Goal: Task Accomplishment & Management: Use online tool/utility

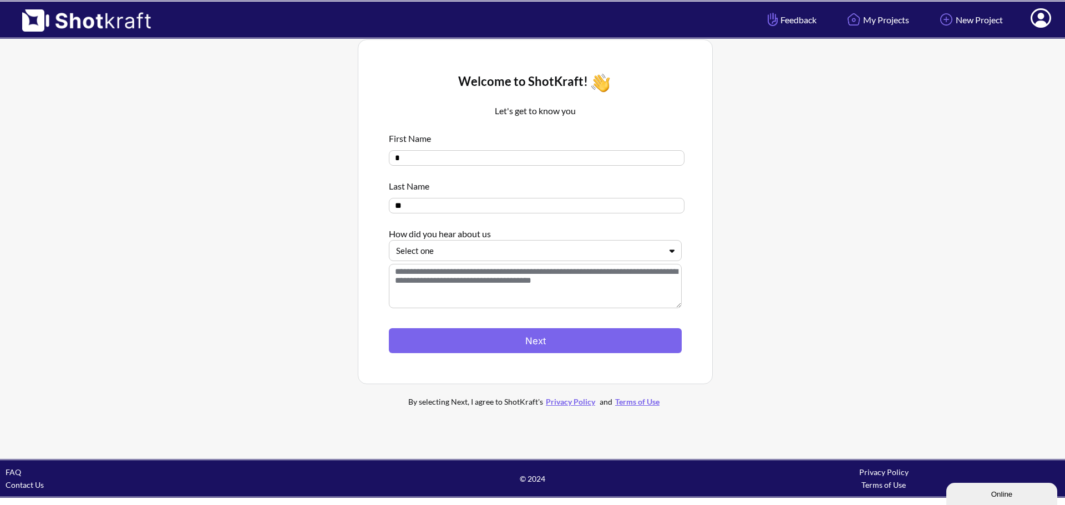
click at [415, 257] on div at bounding box center [528, 251] width 265 height 13
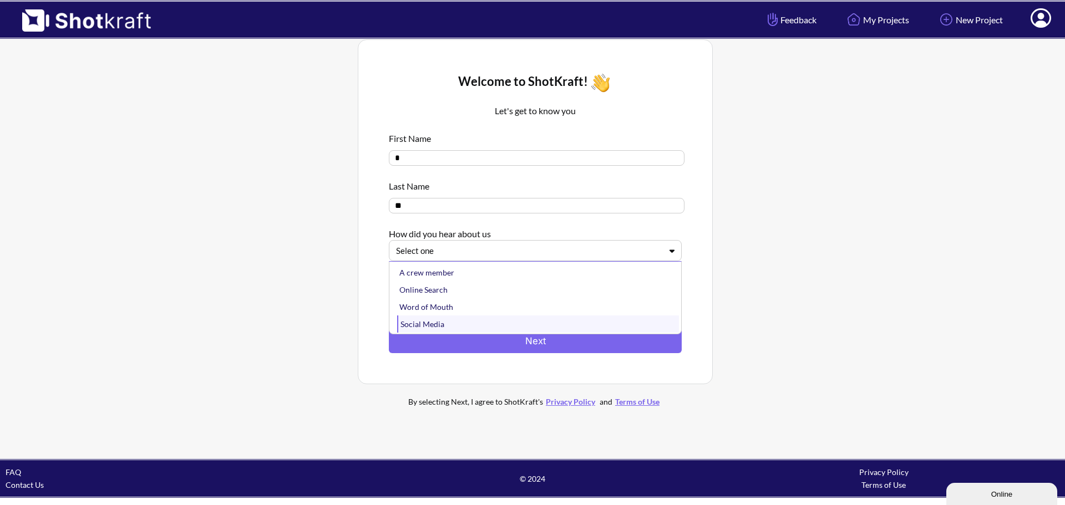
click at [442, 323] on div "Social Media" at bounding box center [538, 323] width 282 height 17
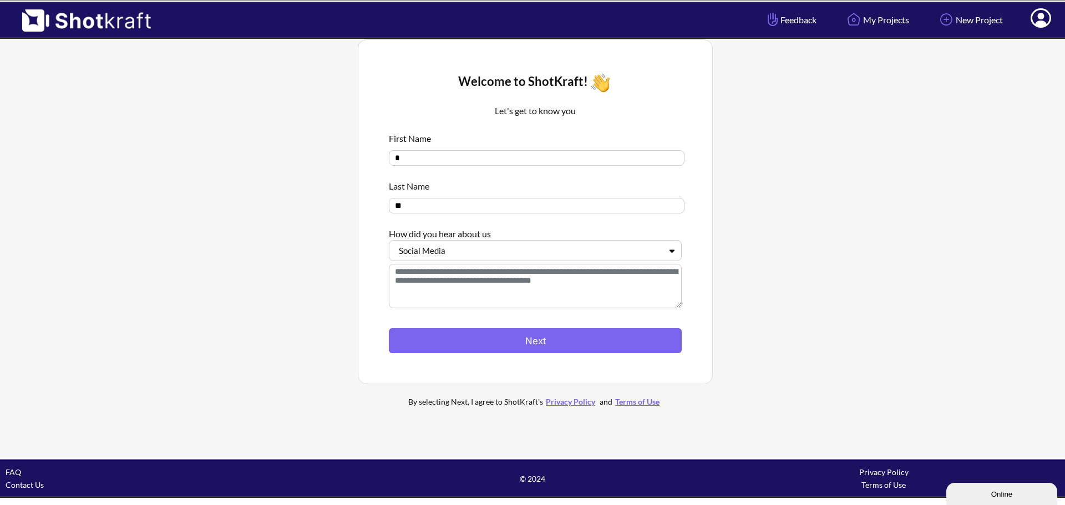
click at [463, 282] on textarea at bounding box center [535, 286] width 293 height 44
click at [482, 337] on button "Next" at bounding box center [535, 340] width 293 height 25
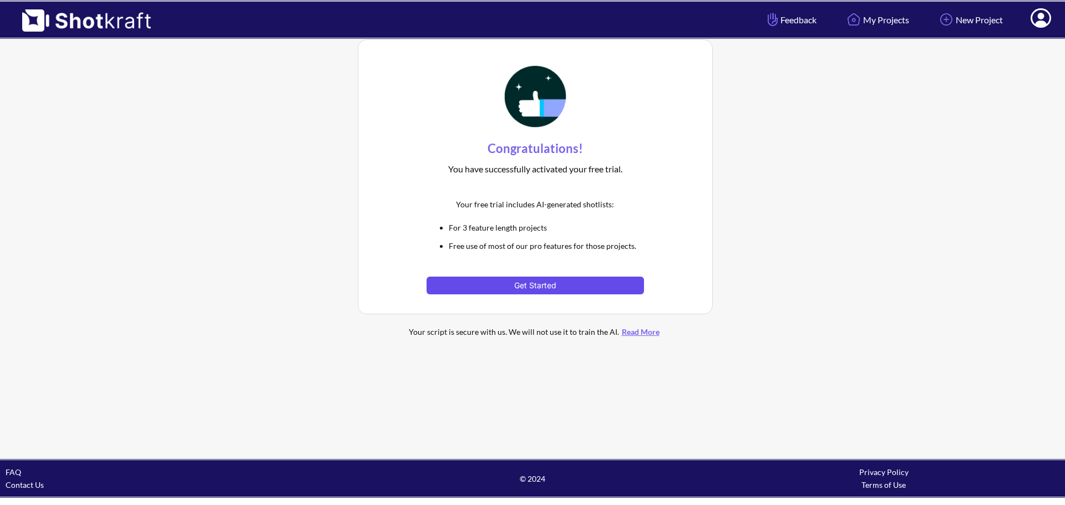
click at [519, 293] on button "Get Started" at bounding box center [534, 286] width 217 height 18
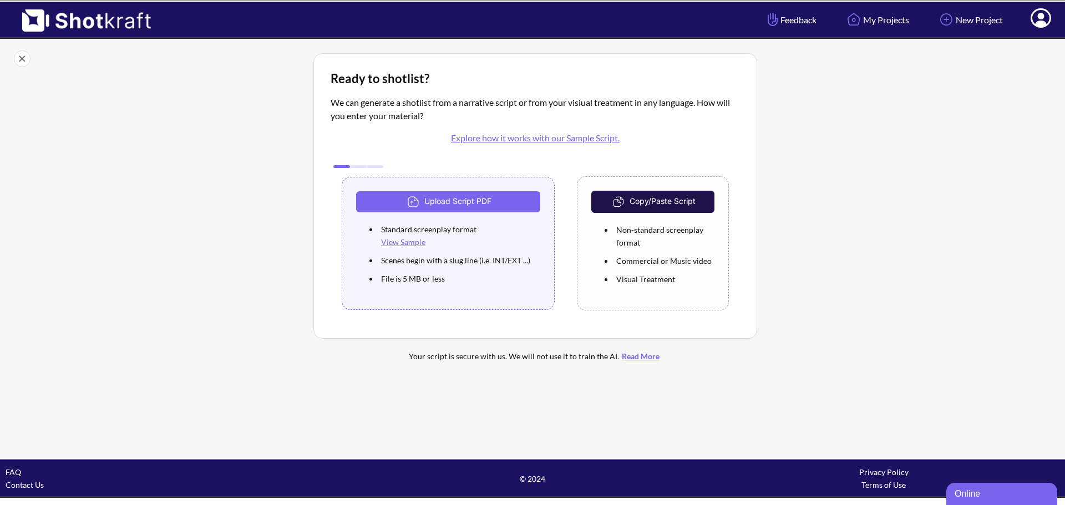
click at [1031, 27] on span at bounding box center [1040, 20] width 37 height 34
click at [1035, 19] on icon at bounding box center [1040, 17] width 21 height 19
click at [1026, 37] on link "My Profile" at bounding box center [1010, 41] width 92 height 18
click at [866, 21] on link "My Projects" at bounding box center [877, 19] width 82 height 29
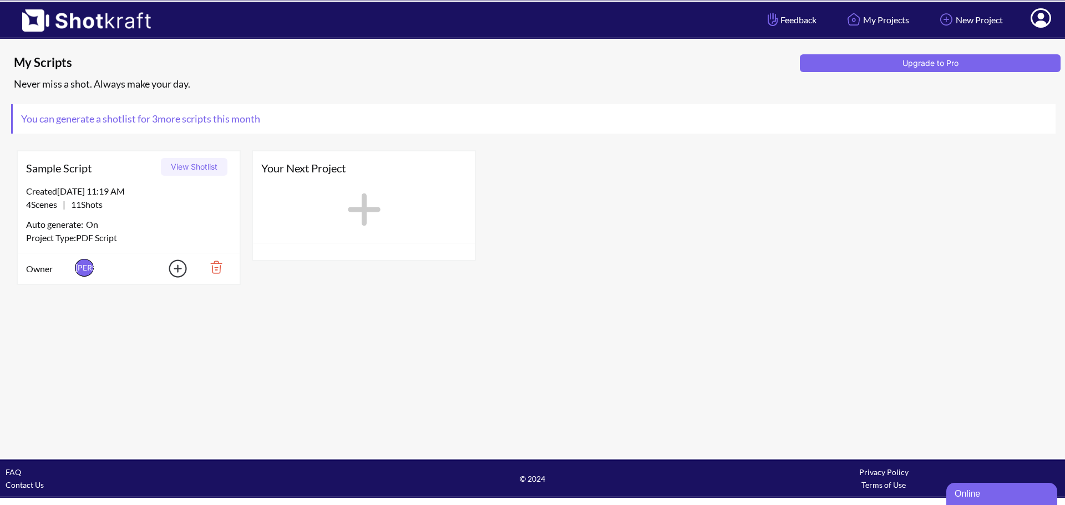
click at [121, 27] on img at bounding box center [81, 17] width 162 height 30
click at [352, 208] on icon at bounding box center [364, 210] width 33 height 33
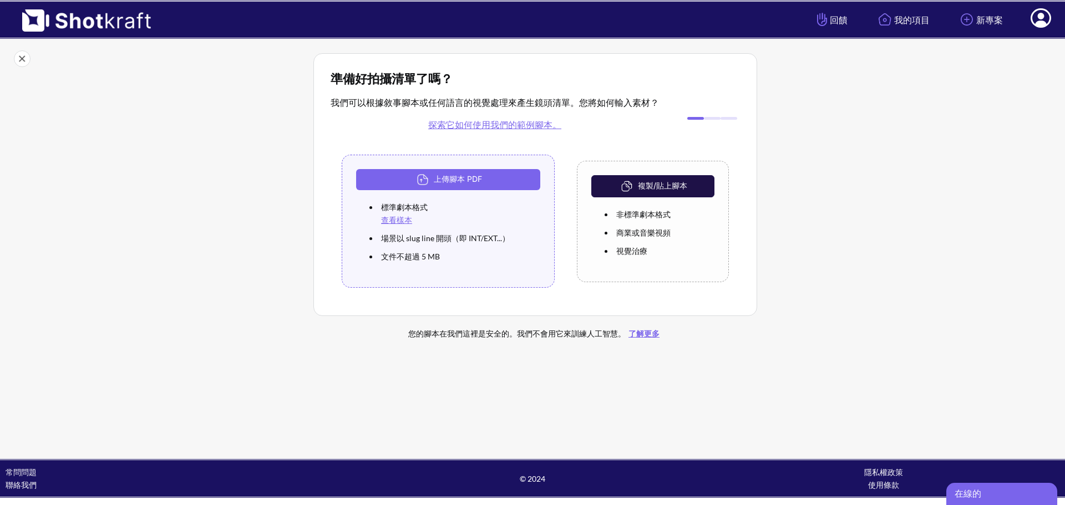
click at [648, 171] on div "複製/貼上腳本 非標準劇本格式 商業或音樂視頻 視覺治療" at bounding box center [653, 221] width 152 height 121
click at [648, 179] on button "複製/貼上腳本" at bounding box center [652, 186] width 123 height 22
click at [627, 192] on img at bounding box center [627, 186] width 19 height 17
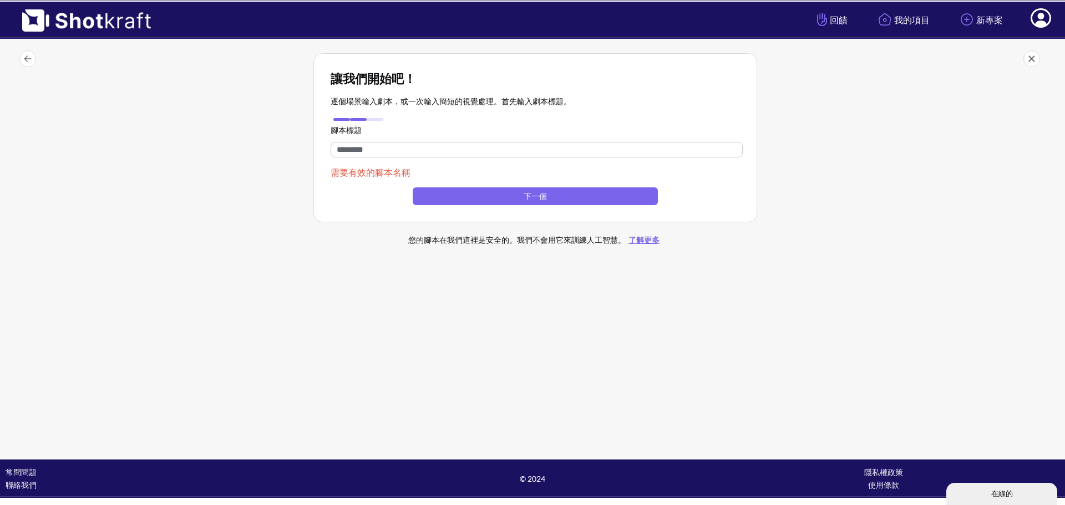
click at [510, 155] on input "text" at bounding box center [536, 150] width 412 height 16
